Goal: Complete application form

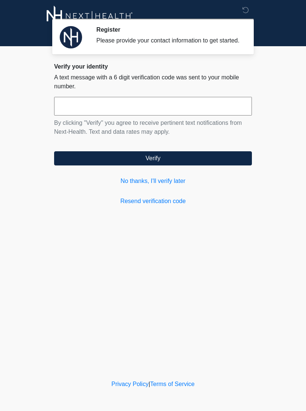
scroll to position [0, 0]
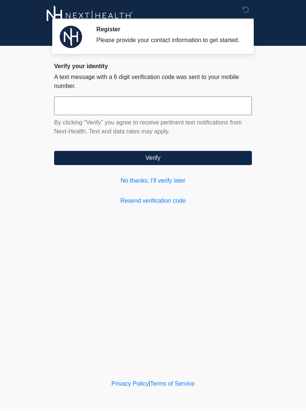
click at [148, 116] on input "text" at bounding box center [153, 106] width 198 height 19
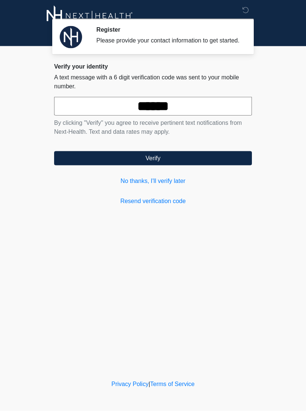
type input "******"
click at [192, 163] on button "Verify" at bounding box center [153, 158] width 198 height 14
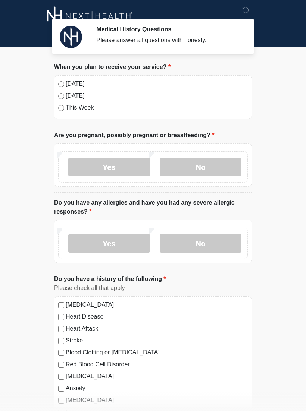
click at [66, 80] on label "[DATE]" at bounding box center [157, 83] width 182 height 9
click at [198, 165] on label "No" at bounding box center [201, 167] width 82 height 19
click at [213, 244] on label "No" at bounding box center [201, 243] width 82 height 19
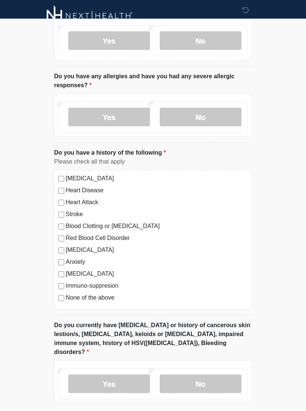
scroll to position [128, 0]
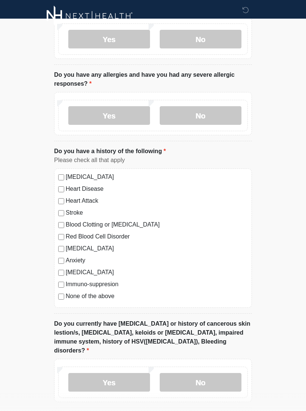
click at [204, 373] on label "No" at bounding box center [201, 382] width 82 height 19
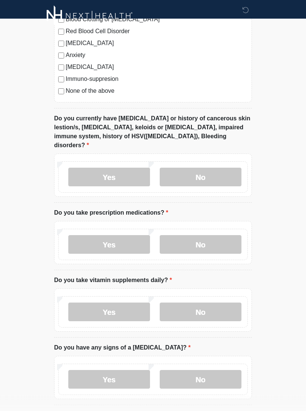
scroll to position [335, 0]
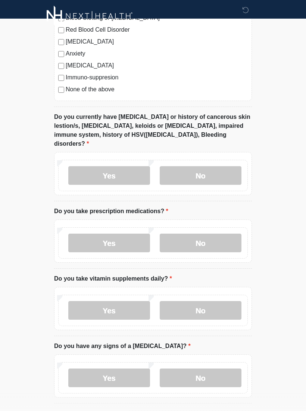
click at [204, 234] on label "No" at bounding box center [201, 243] width 82 height 19
click at [207, 301] on label "No" at bounding box center [201, 310] width 82 height 19
click at [210, 369] on label "No" at bounding box center [201, 378] width 82 height 19
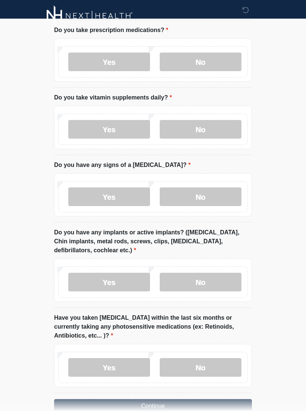
scroll to position [525, 0]
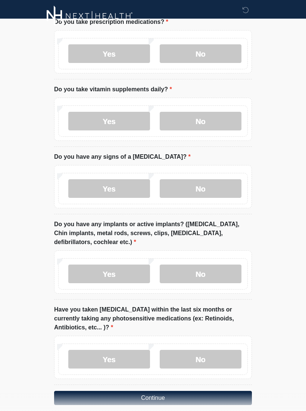
click at [201, 265] on label "No" at bounding box center [201, 274] width 82 height 19
click at [207, 350] on label "No" at bounding box center [201, 359] width 82 height 19
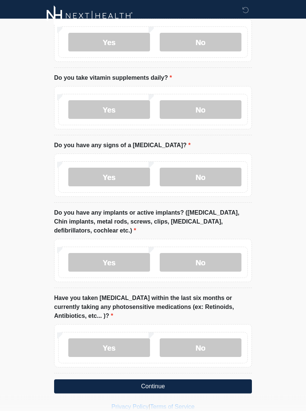
click at [161, 380] on button "Continue" at bounding box center [153, 387] width 198 height 14
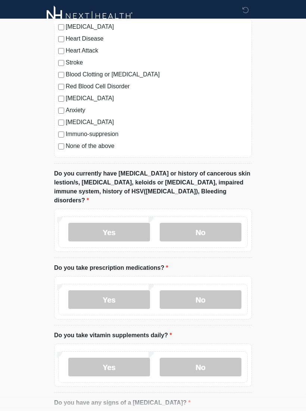
scroll to position [0, 0]
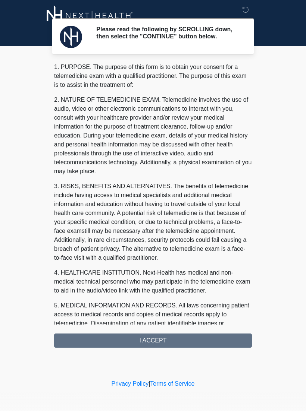
click at [186, 347] on div "1. PURPOSE. The purpose of this form is to obtain your consent for a telemedici…" at bounding box center [153, 205] width 198 height 285
click at [160, 344] on div "1. PURPOSE. The purpose of this form is to obtain your consent for a telemedici…" at bounding box center [153, 205] width 198 height 285
click at [151, 340] on div "1. PURPOSE. The purpose of this form is to obtain your consent for a telemedici…" at bounding box center [153, 205] width 198 height 285
click at [159, 342] on div "1. PURPOSE. The purpose of this form is to obtain your consent for a telemedici…" at bounding box center [153, 205] width 198 height 285
click at [161, 340] on div "1. PURPOSE. The purpose of this form is to obtain your consent for a telemedici…" at bounding box center [153, 205] width 198 height 285
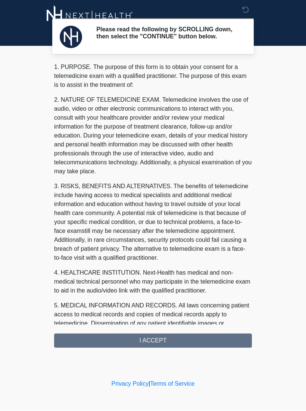
click at [160, 339] on div "1. PURPOSE. The purpose of this form is to obtain your consent for a telemedici…" at bounding box center [153, 205] width 198 height 285
click at [156, 345] on div "1. PURPOSE. The purpose of this form is to obtain your consent for a telemedici…" at bounding box center [153, 205] width 198 height 285
click at [154, 341] on div "1. PURPOSE. The purpose of this form is to obtain your consent for a telemedici…" at bounding box center [153, 205] width 198 height 285
click at [153, 341] on div "1. PURPOSE. The purpose of this form is to obtain your consent for a telemedici…" at bounding box center [153, 205] width 198 height 285
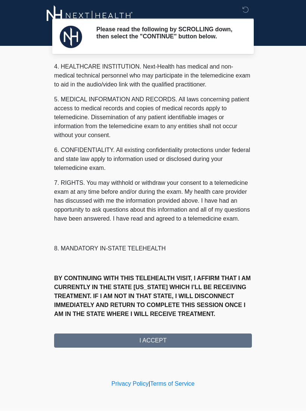
scroll to position [224, 0]
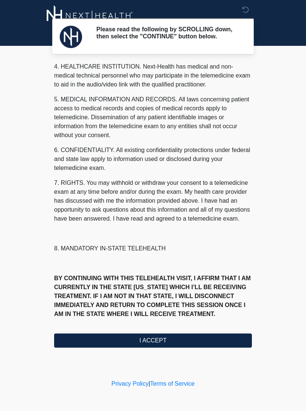
click at [151, 343] on button "I ACCEPT" at bounding box center [153, 341] width 198 height 14
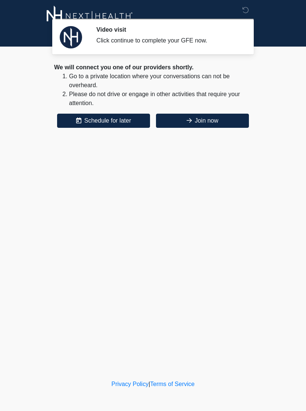
click at [216, 119] on button "Join now" at bounding box center [202, 121] width 93 height 14
